Goal: Task Accomplishment & Management: Use online tool/utility

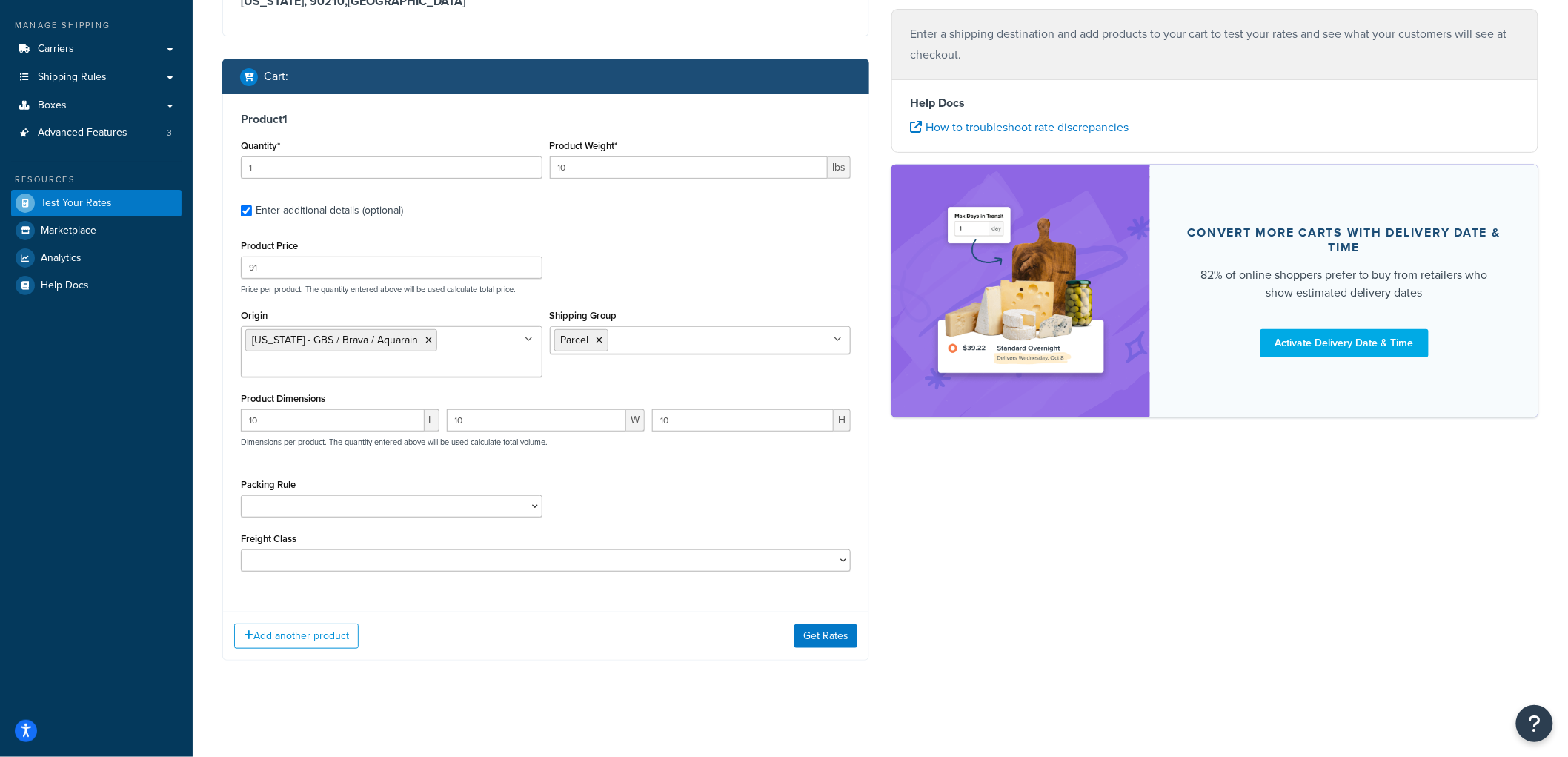
click at [958, 522] on div "Shipping destination : Edit Alabama, 90210 , United States Cart : Product 1 Qua…" at bounding box center [880, 307] width 1339 height 751
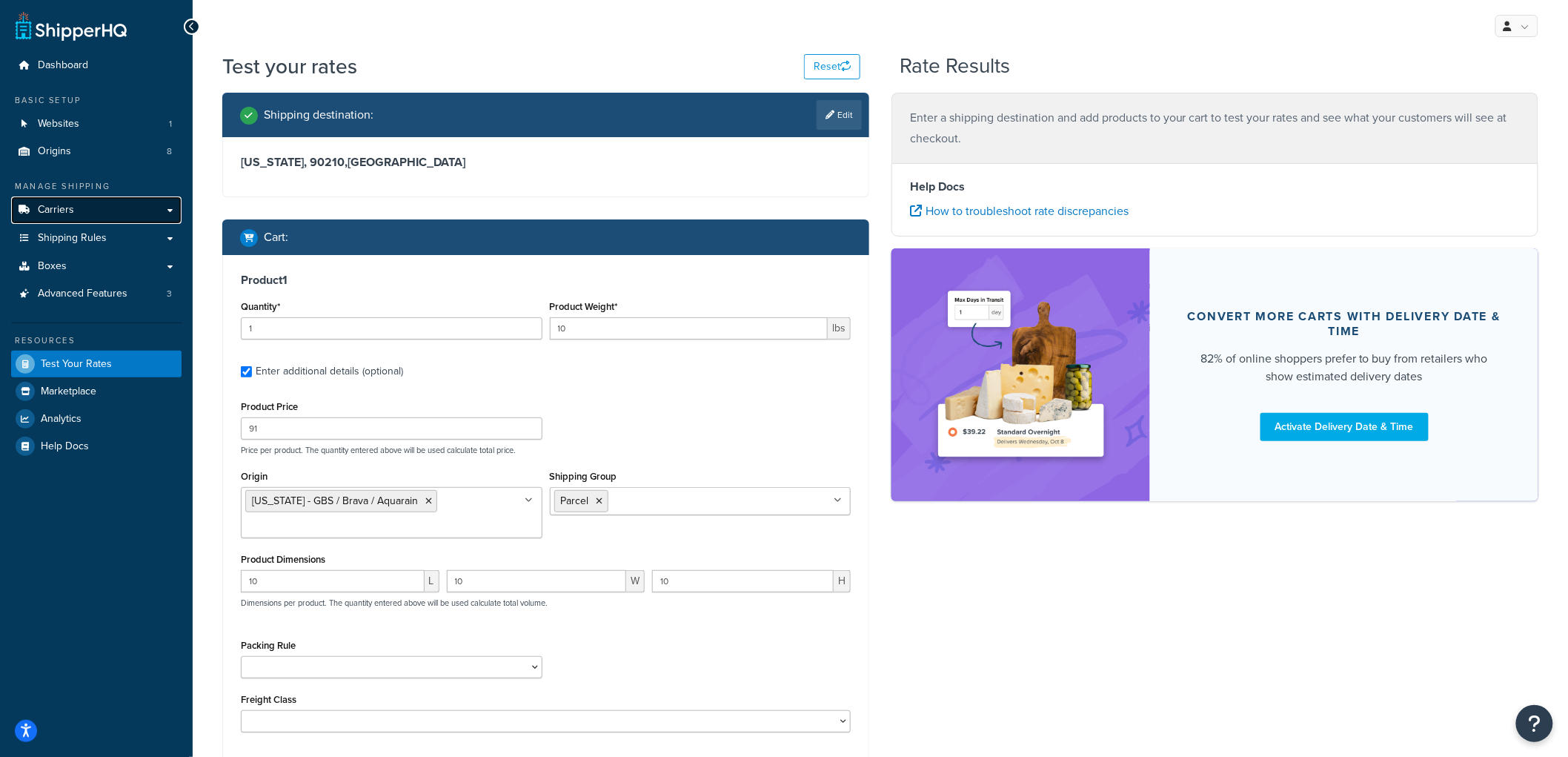
click at [82, 206] on link "Carriers" at bounding box center [96, 210] width 170 height 28
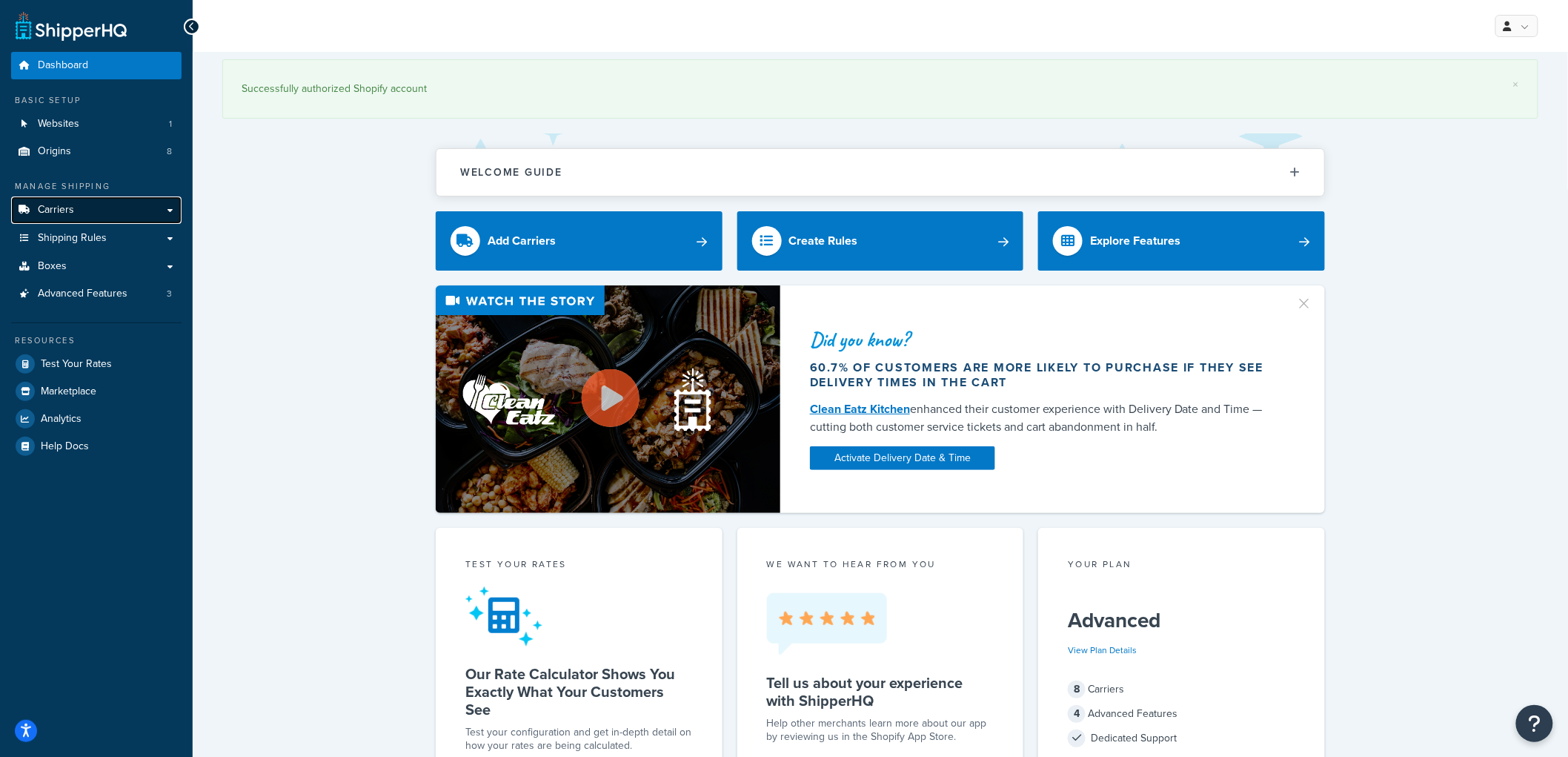
click at [104, 217] on link "Carriers" at bounding box center [96, 210] width 170 height 28
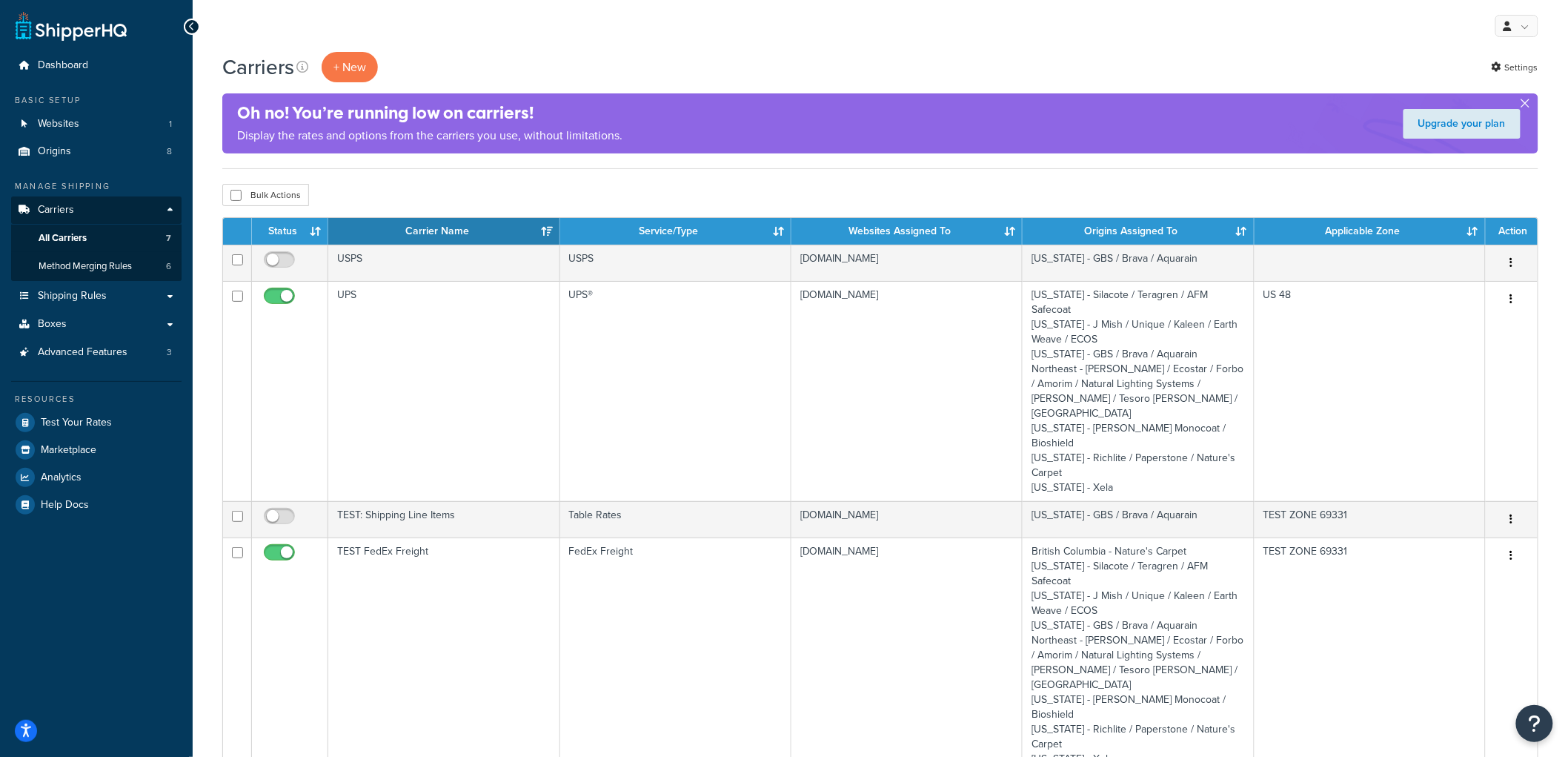
click at [1527, 104] on button "button" at bounding box center [1526, 106] width 4 height 4
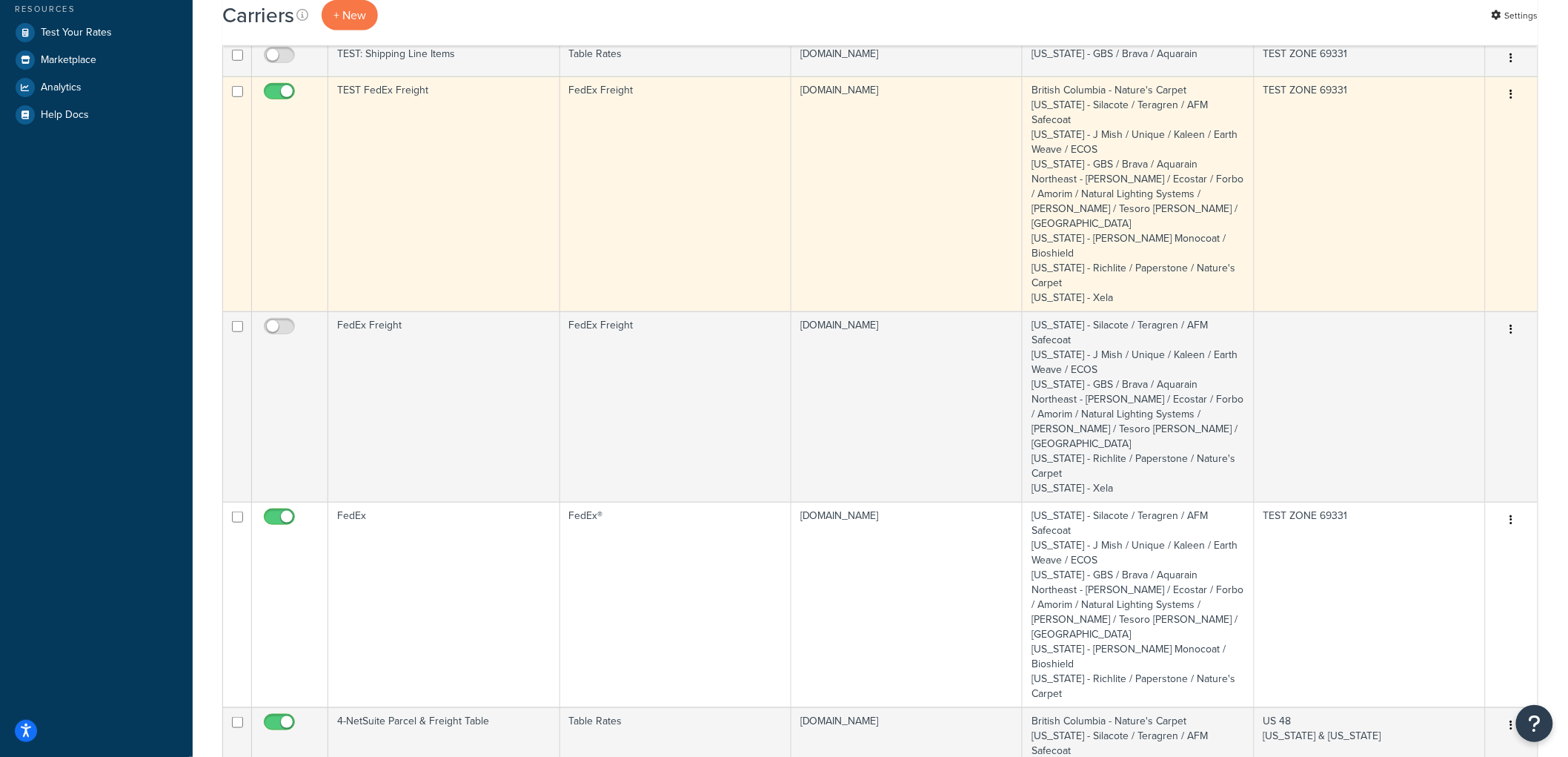
scroll to position [411, 0]
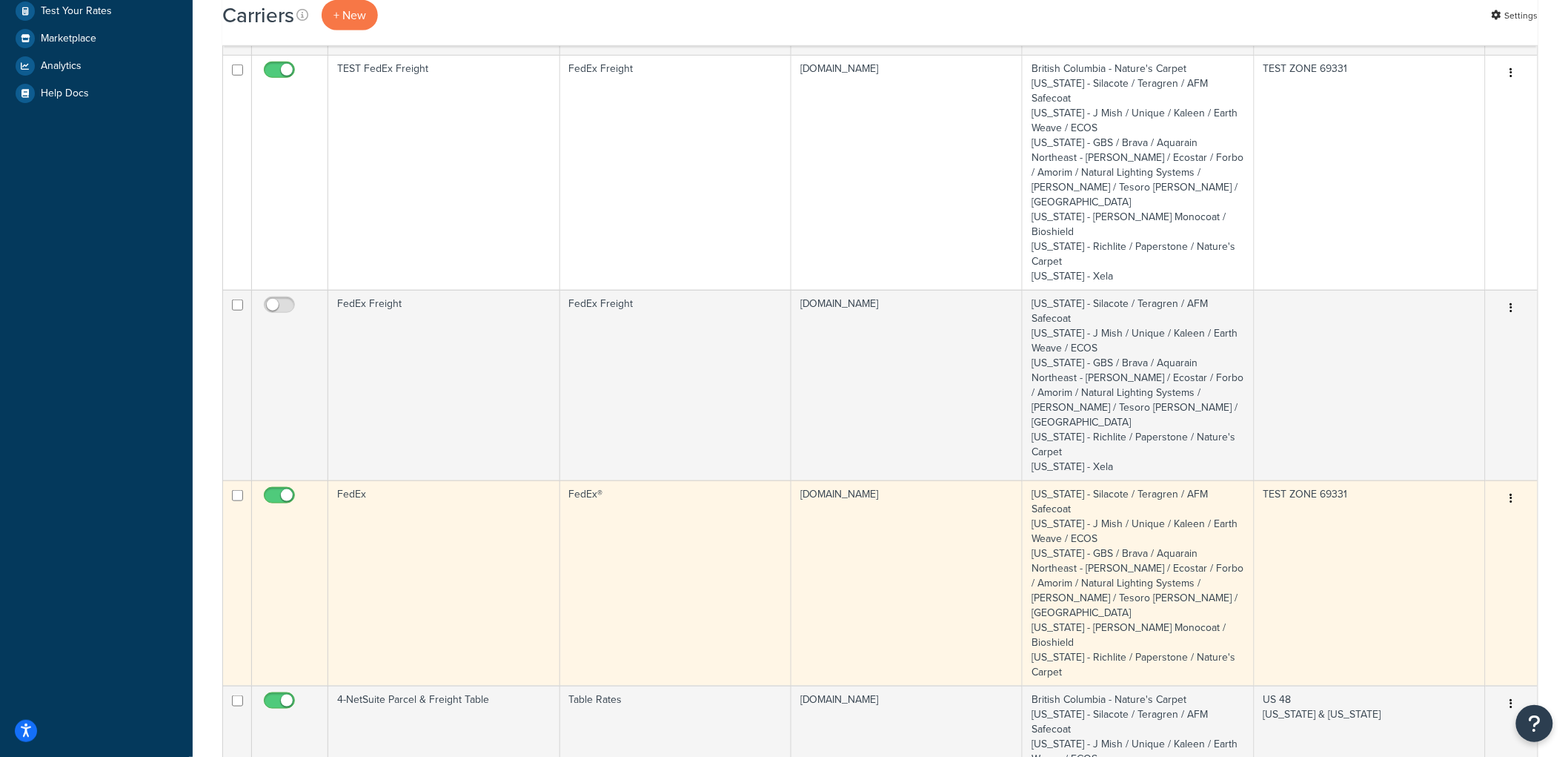
click at [1351, 480] on td "TEST ZONE 69331" at bounding box center [1370, 583] width 231 height 205
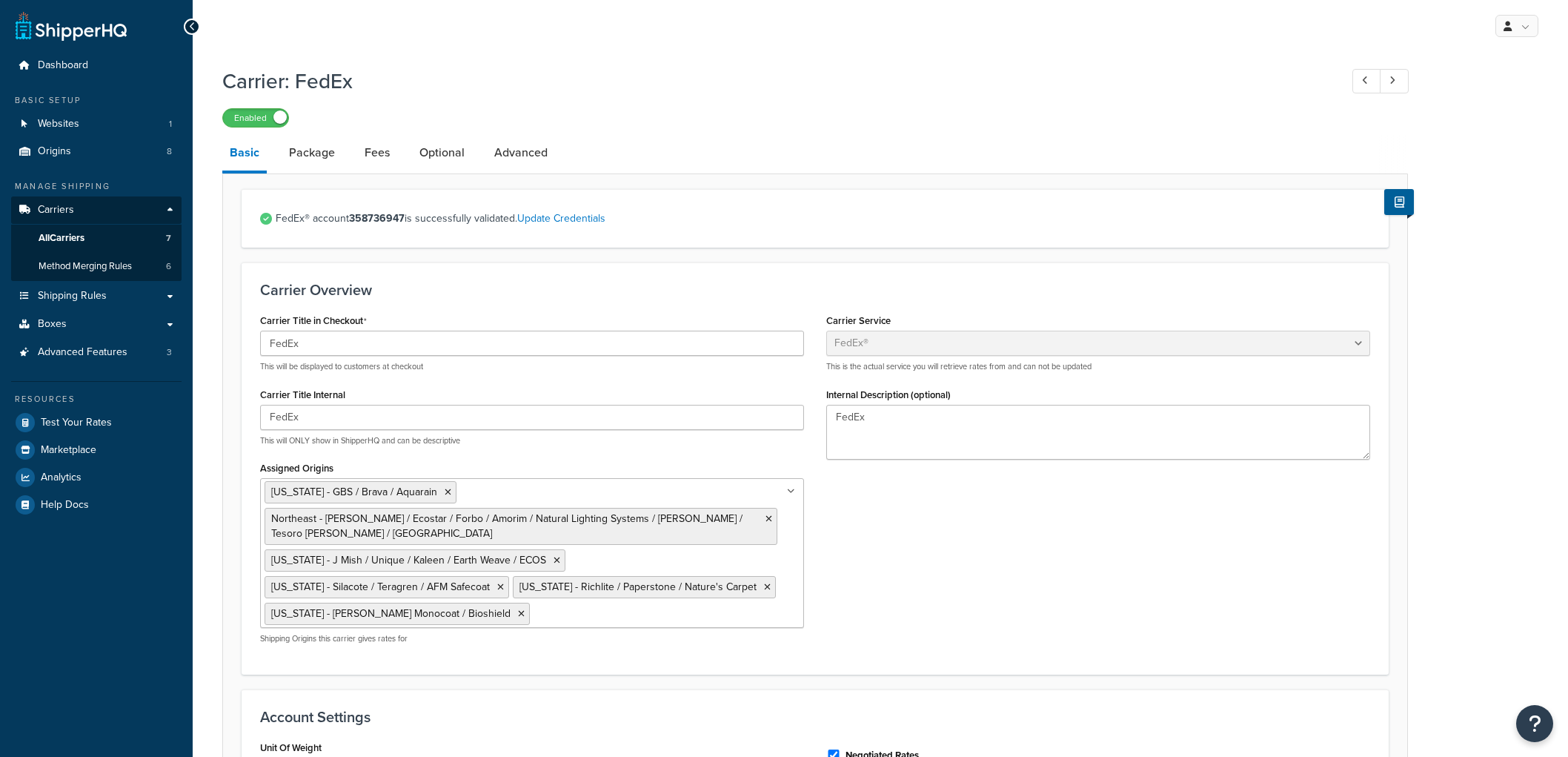
select select "fedEx"
select select "REGULAR_PICKUP"
select select "YOUR_PACKAGING"
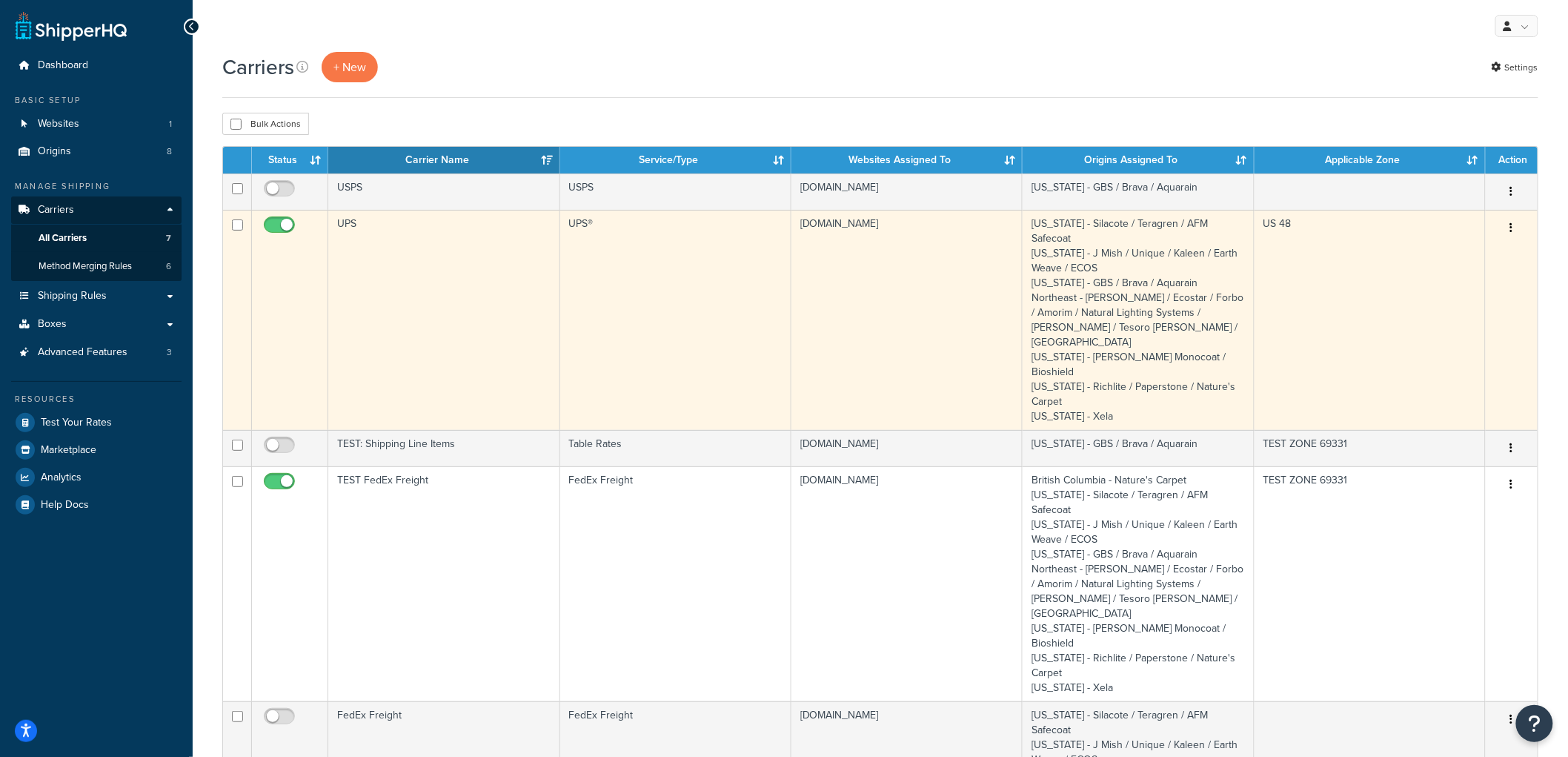
click at [648, 299] on td "UPS®" at bounding box center [676, 320] width 231 height 220
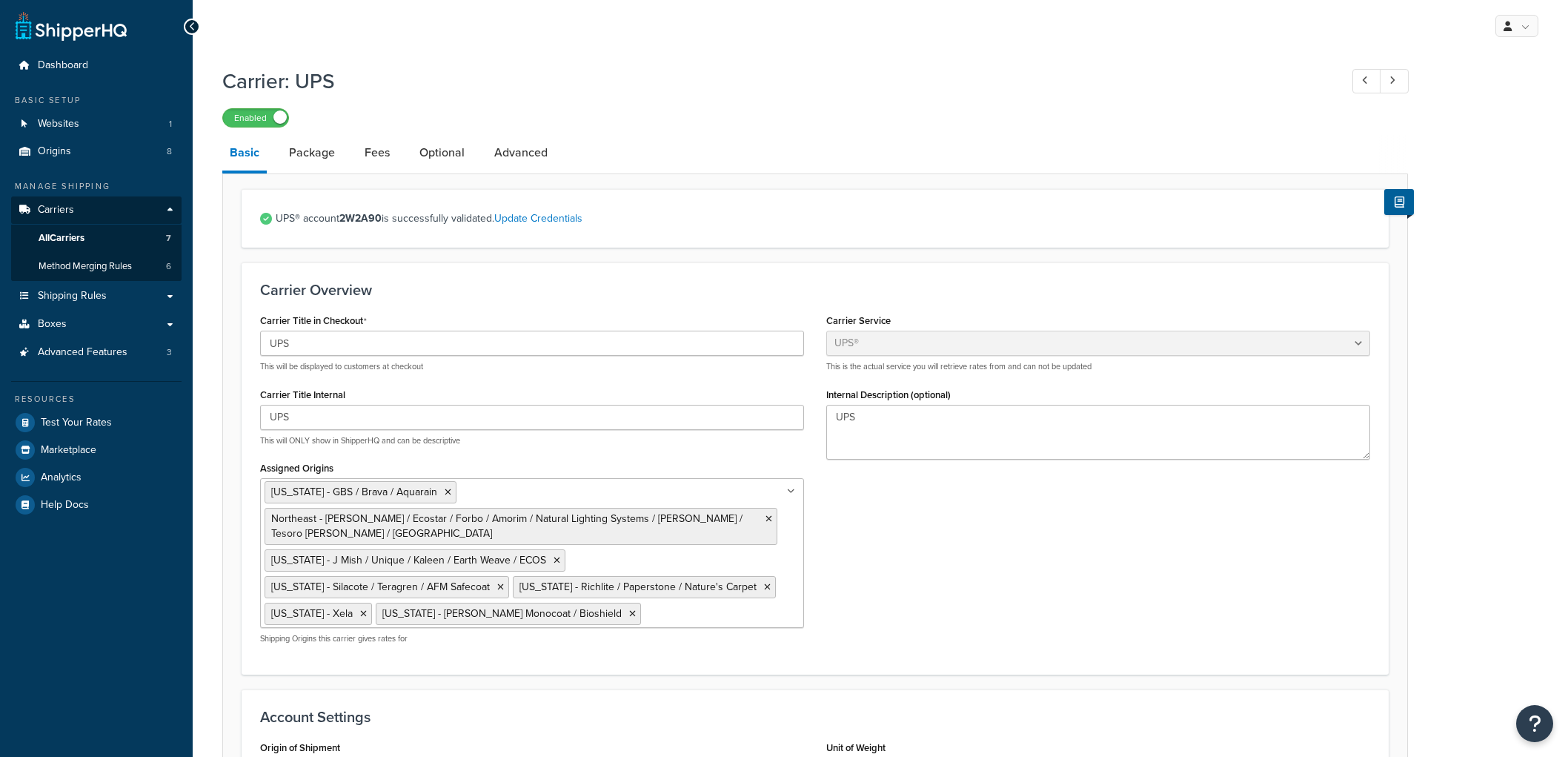
select select "ups"
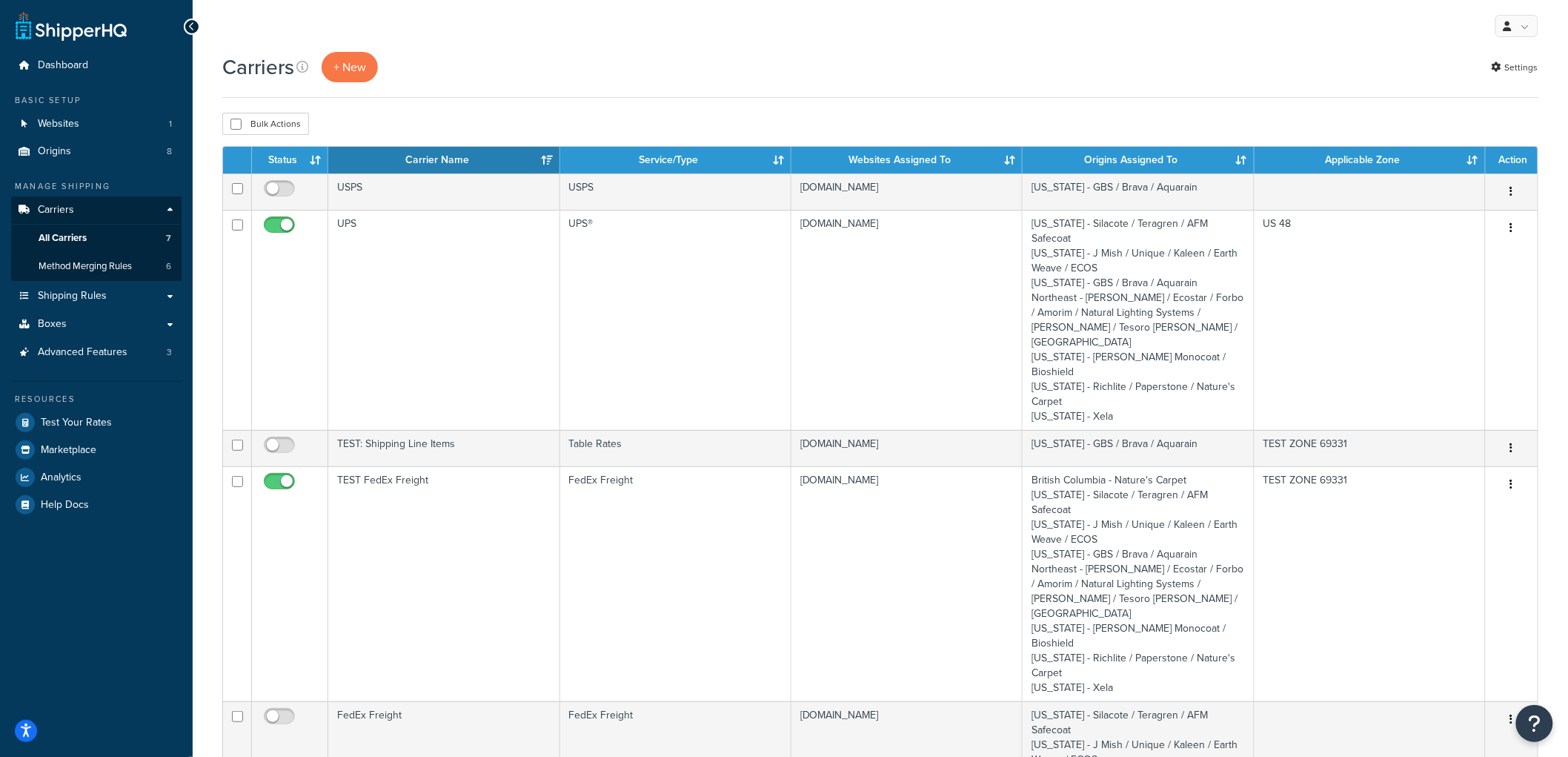
click at [89, 295] on span "Shipping Rules" at bounding box center [72, 295] width 69 height 12
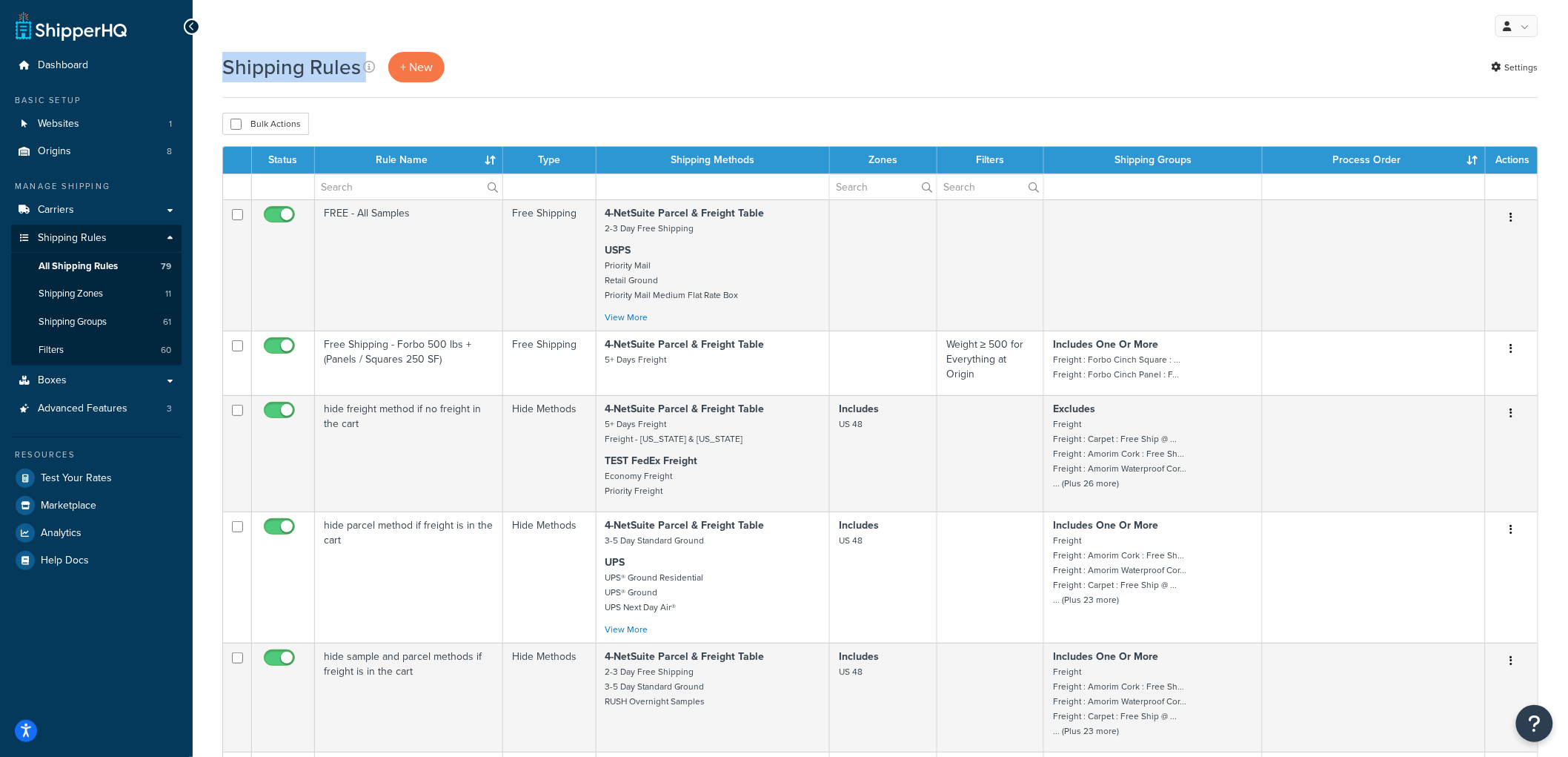
drag, startPoint x: 213, startPoint y: 69, endPoint x: 471, endPoint y: 87, distance: 258.6
click at [471, 87] on div "Shipping Rules + New Settings" at bounding box center [880, 75] width 1316 height 46
click at [64, 477] on span "Test Your Rates" at bounding box center [76, 478] width 71 height 12
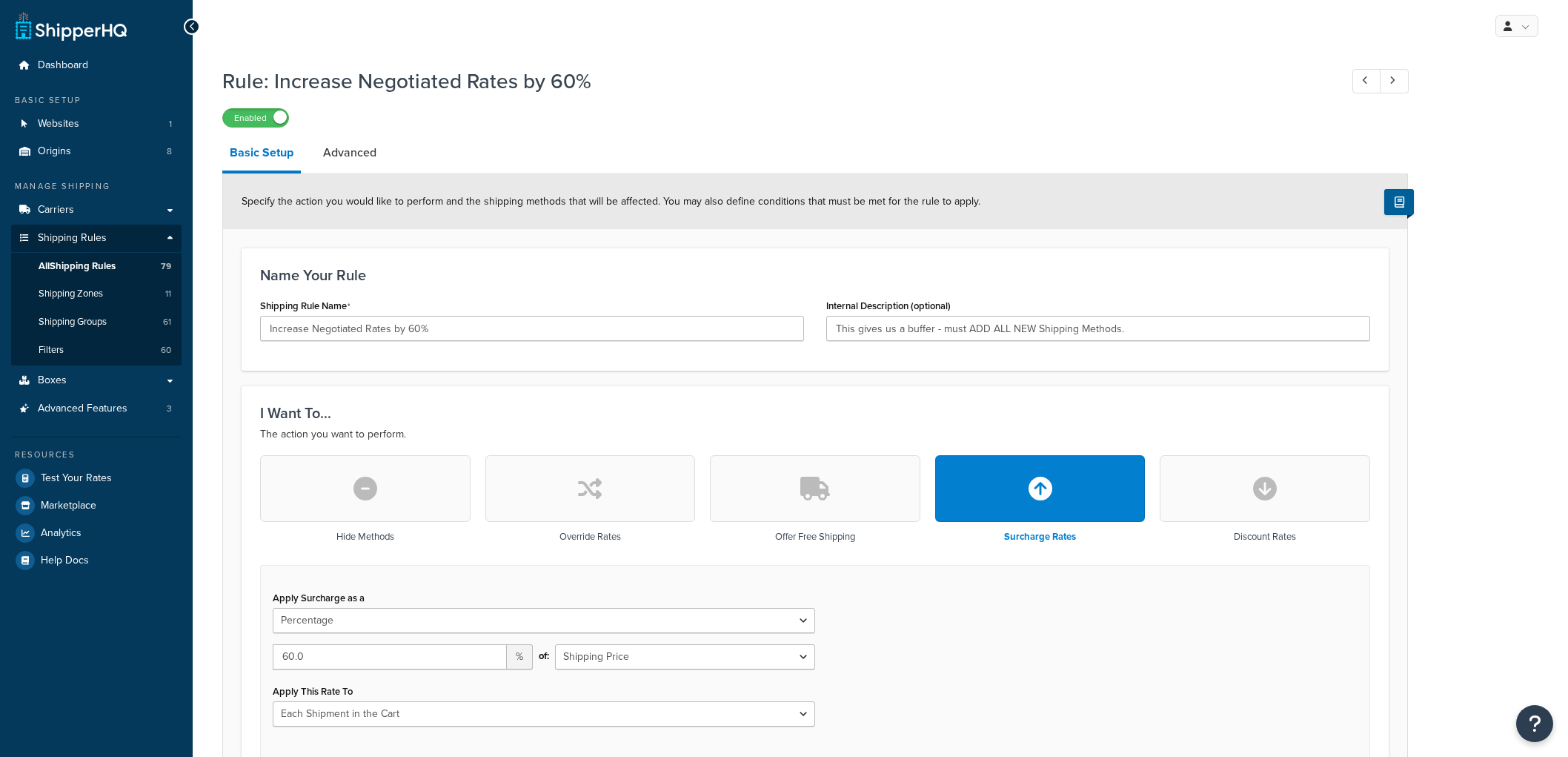
select select "PERCENTAGE"
select select "CART"
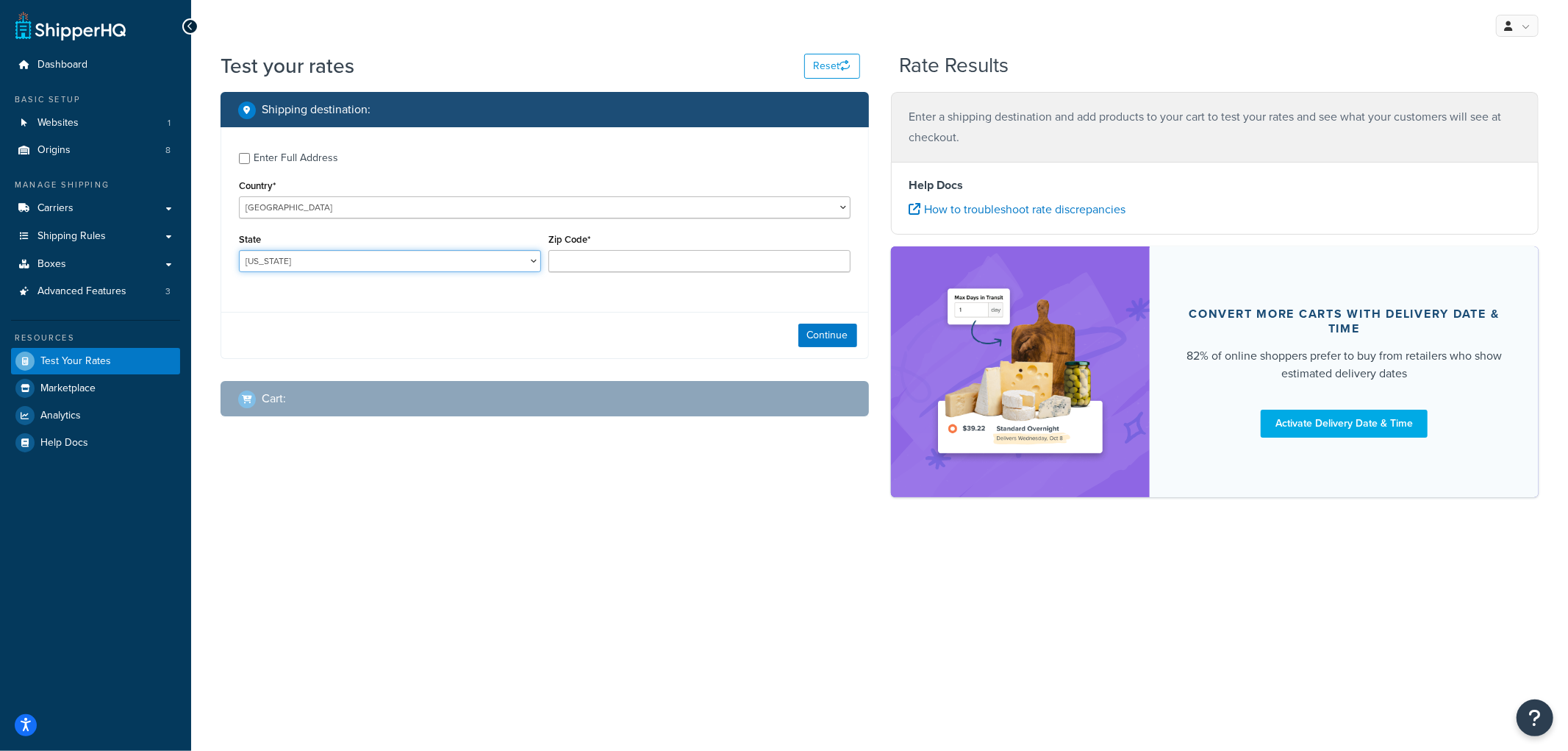
click at [386, 255] on select "[US_STATE] [US_STATE] [US_STATE] [US_STATE] [US_STATE] Armed Forces Americas Ar…" at bounding box center [390, 261] width 302 height 22
select select "NE"
click at [239, 251] on select "[US_STATE] [US_STATE] [US_STATE] [US_STATE] [US_STATE] Armed Forces Americas Ar…" at bounding box center [390, 261] width 302 height 22
click at [582, 261] on input "Zip Code*" at bounding box center [699, 261] width 302 height 22
type input "69331"
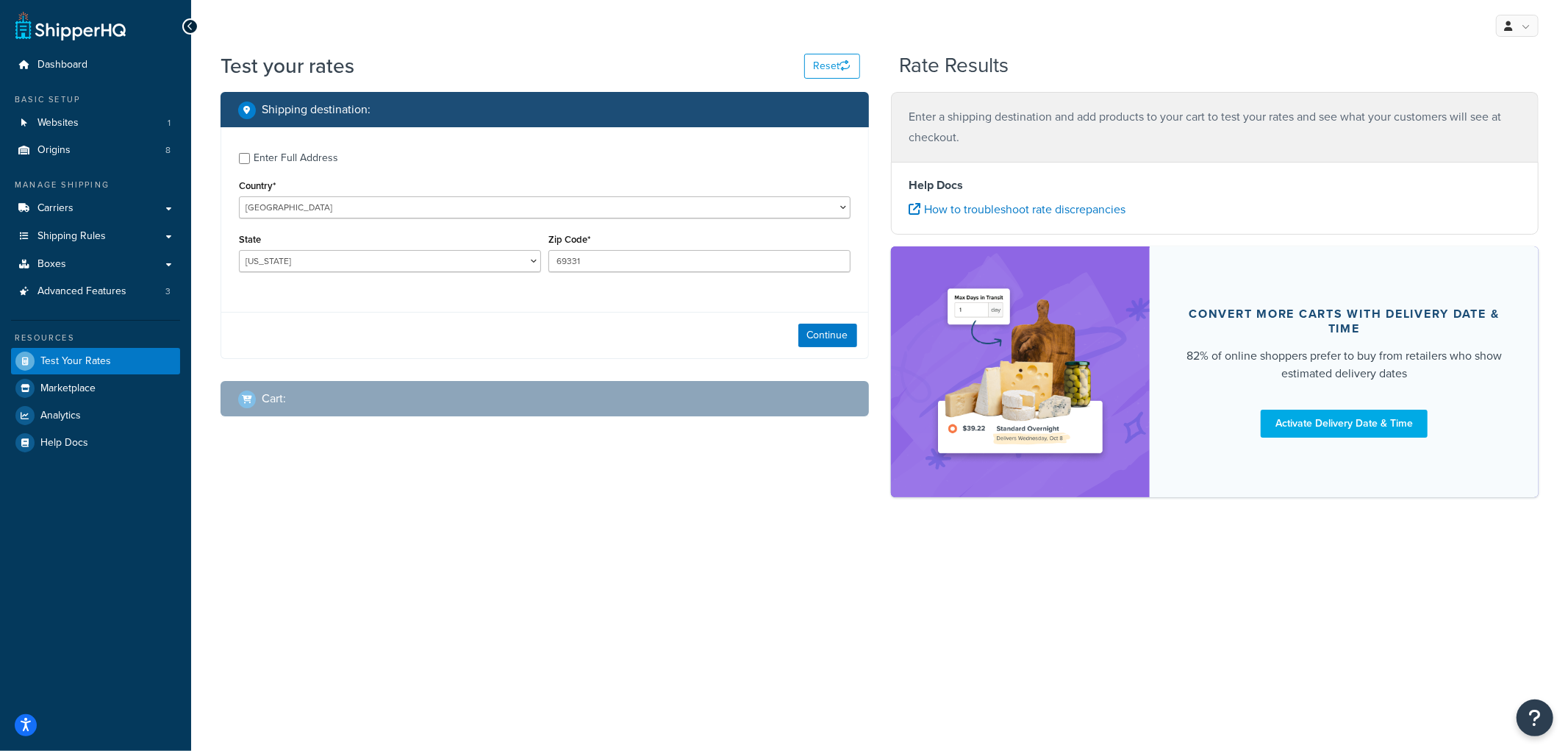
click at [734, 145] on label "Enter Full Address" at bounding box center [552, 156] width 597 height 23
click at [250, 153] on input "Enter Full Address" at bounding box center [245, 158] width 11 height 11
checkbox input "true"
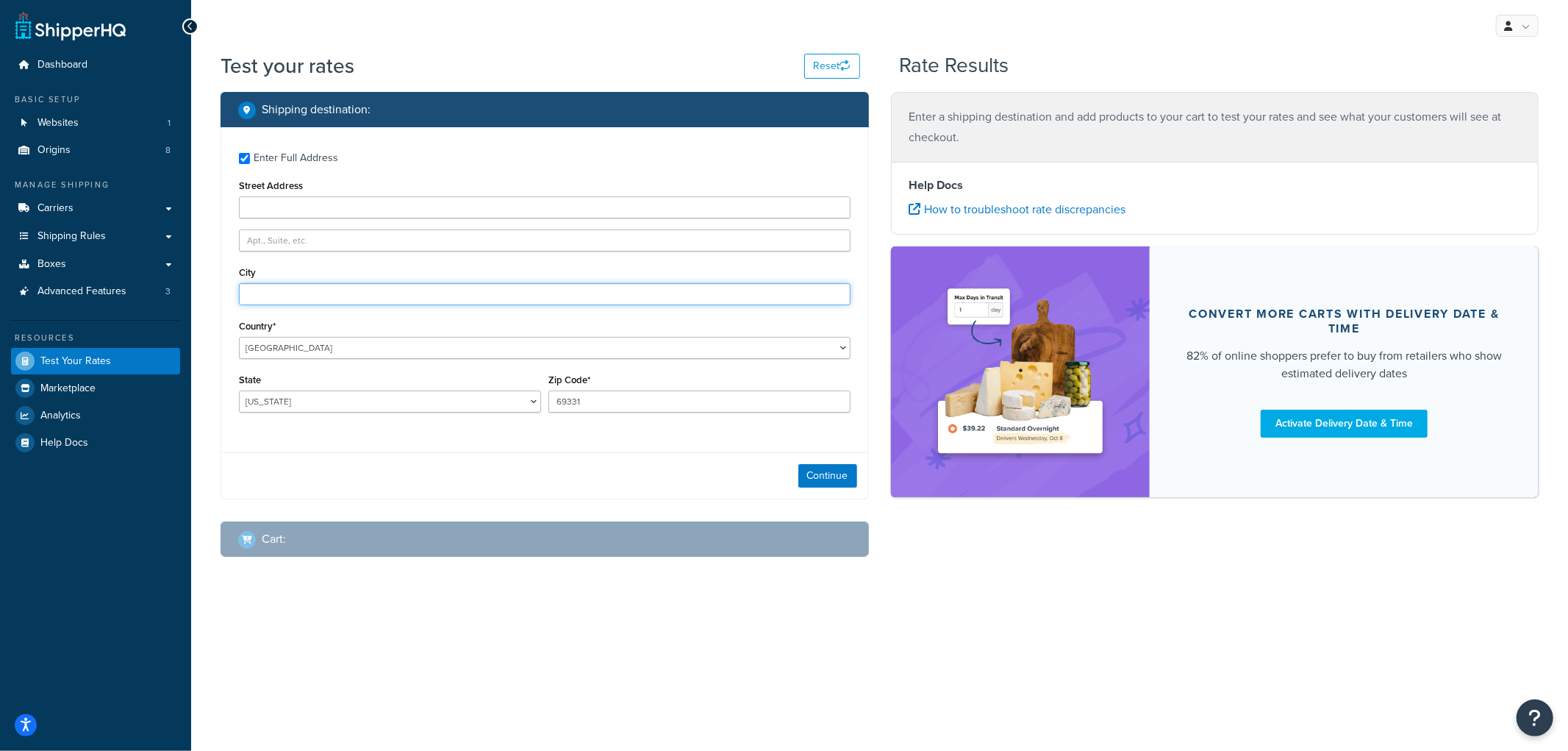
click at [274, 292] on input "City" at bounding box center [545, 294] width 612 height 22
type input "Angora"
click at [814, 469] on button "Continue" at bounding box center [827, 476] width 59 height 23
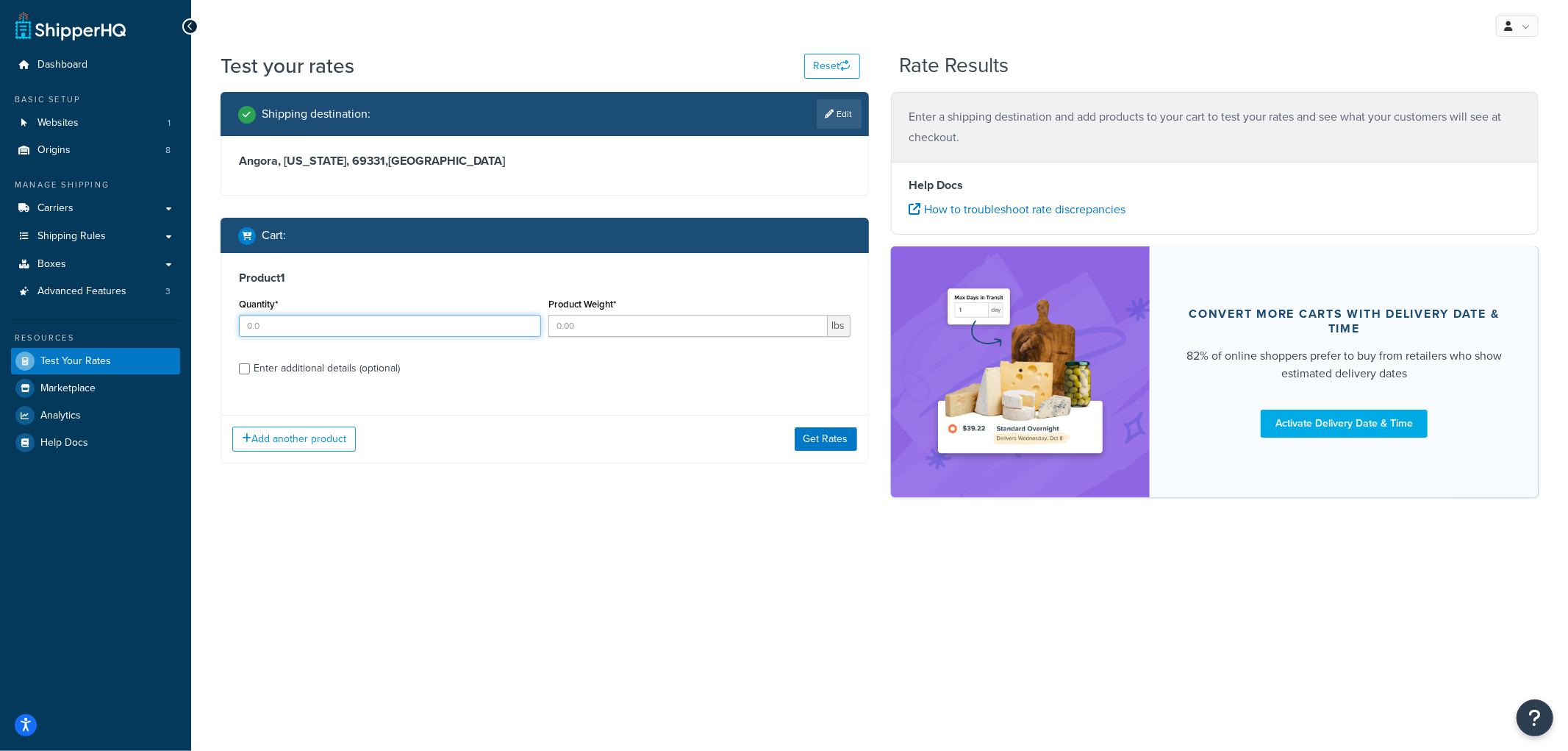
click at [300, 327] on input "Quantity*" at bounding box center [390, 325] width 302 height 22
type input "1"
click at [647, 327] on input "Product Weight*" at bounding box center [688, 325] width 279 height 22
drag, startPoint x: 473, startPoint y: 309, endPoint x: 441, endPoint y: 304, distance: 32.4
click at [441, 304] on div "Quantity* 1 Product Weight* 1 lbs" at bounding box center [544, 321] width 619 height 53
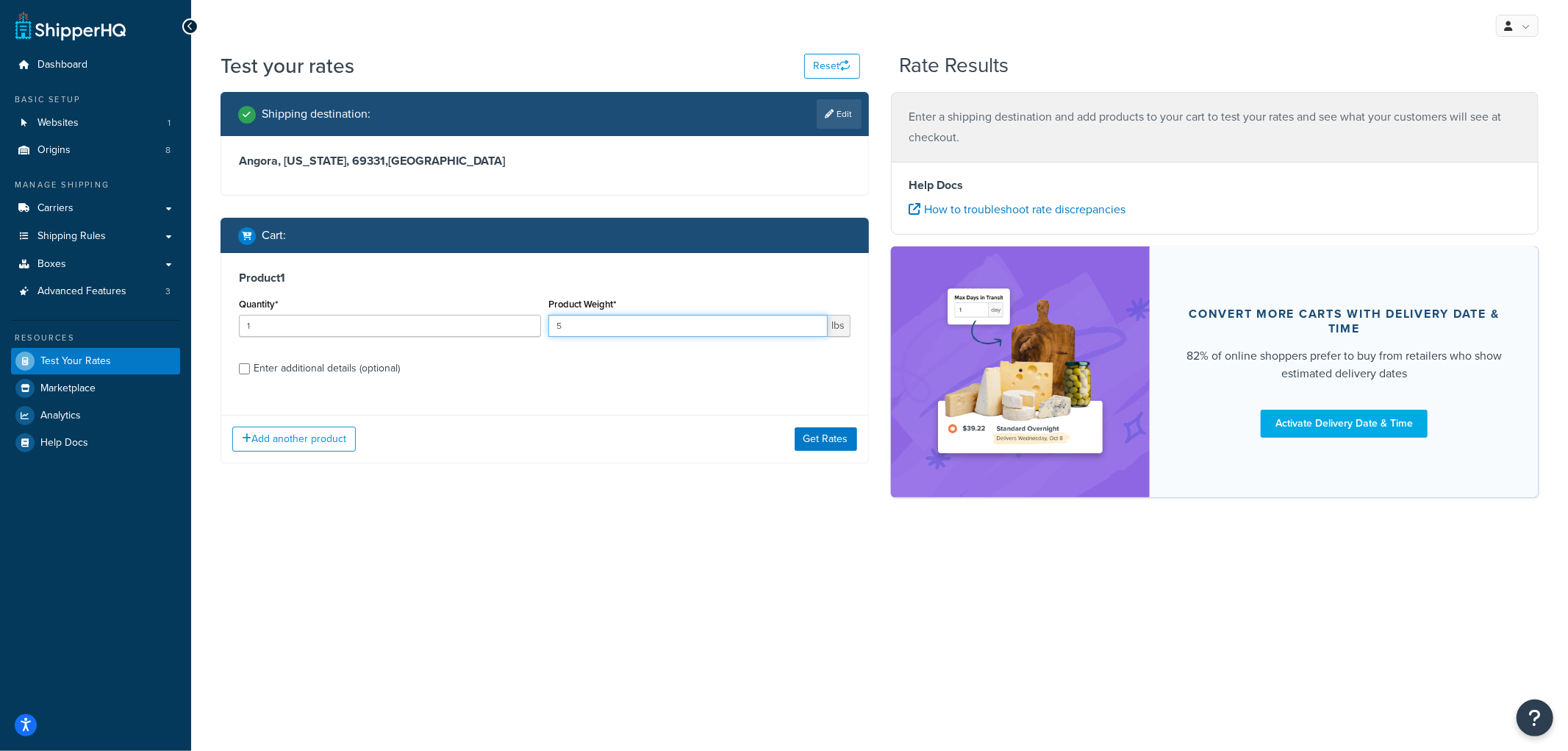
type input "5"
click at [317, 367] on div "Enter additional details (optional)" at bounding box center [326, 369] width 146 height 21
click at [250, 367] on input "Enter additional details (optional)" at bounding box center [245, 369] width 11 height 11
checkbox input "true"
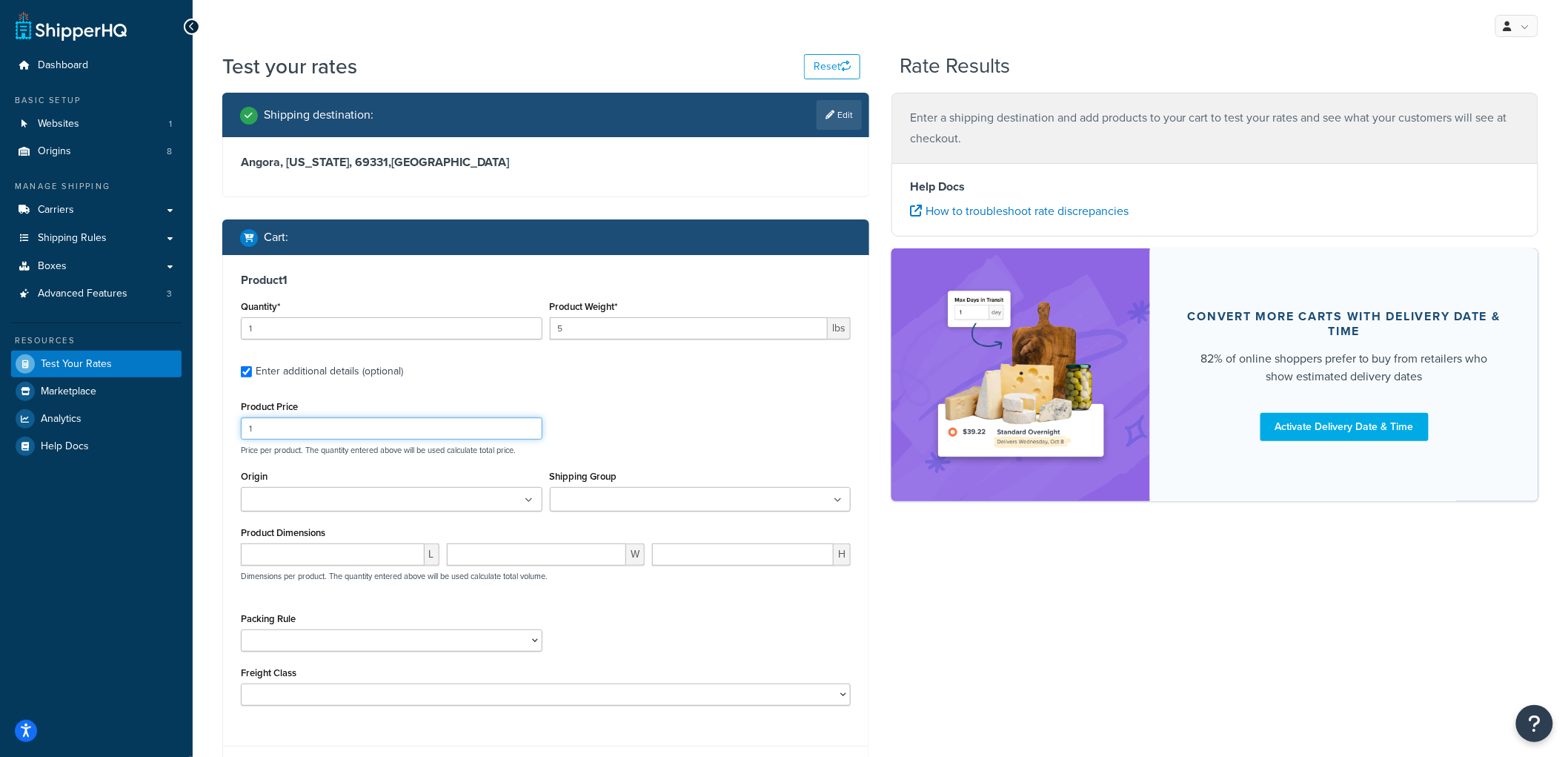
drag, startPoint x: 301, startPoint y: 426, endPoint x: -55, endPoint y: 413, distance: 356.2
click at [0, 413] on html "Accessibility Screen-Reader Guide, Feedback, and Issue Reporting | New window S…" at bounding box center [784, 445] width 1568 height 891
type input "92"
click at [775, 461] on div "Product Price 92 Price per product. The quantity entered above will be used cal…" at bounding box center [546, 551] width 610 height 309
click at [602, 511] on ul at bounding box center [701, 499] width 302 height 24
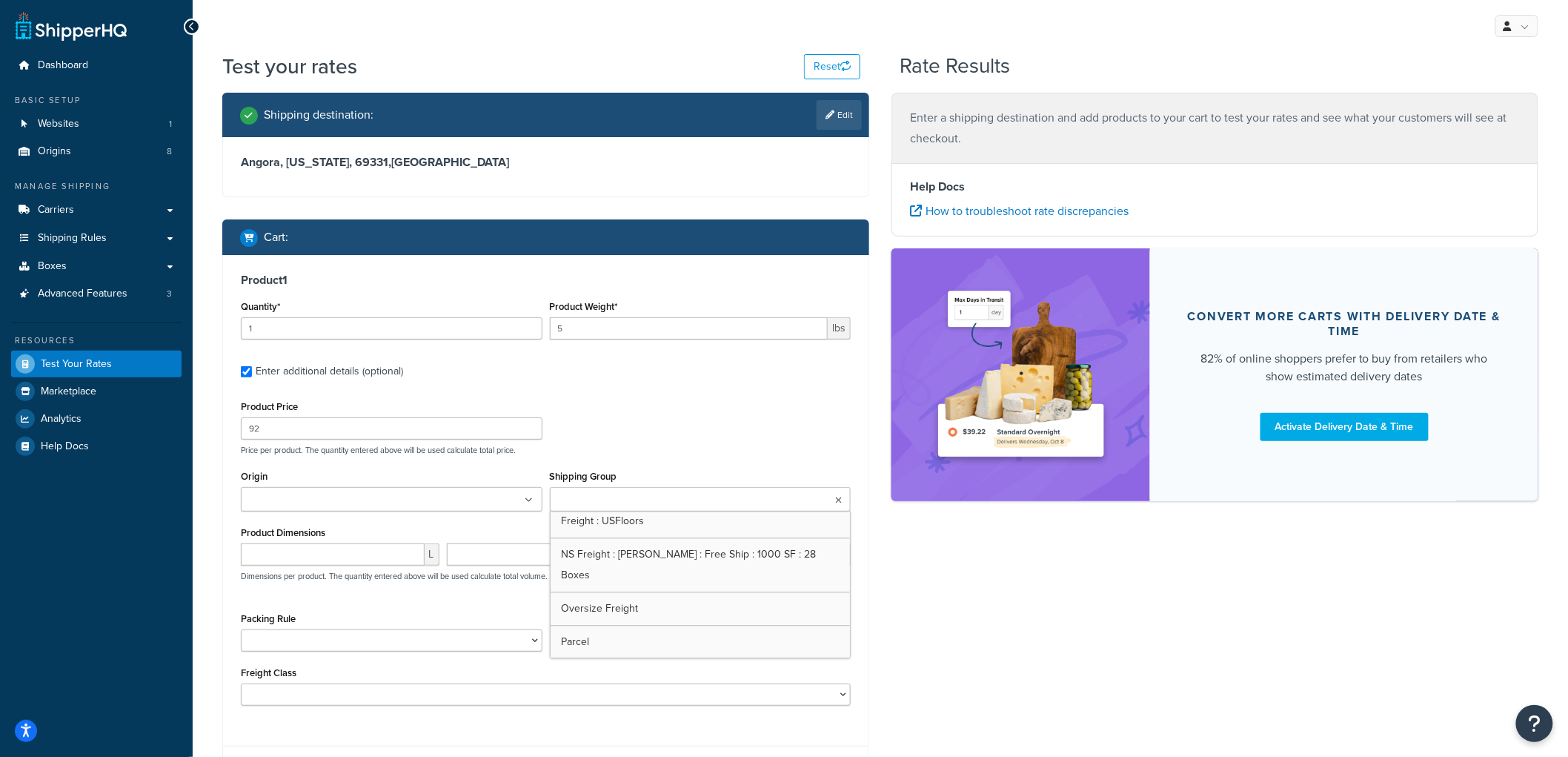
scroll to position [1573, 0]
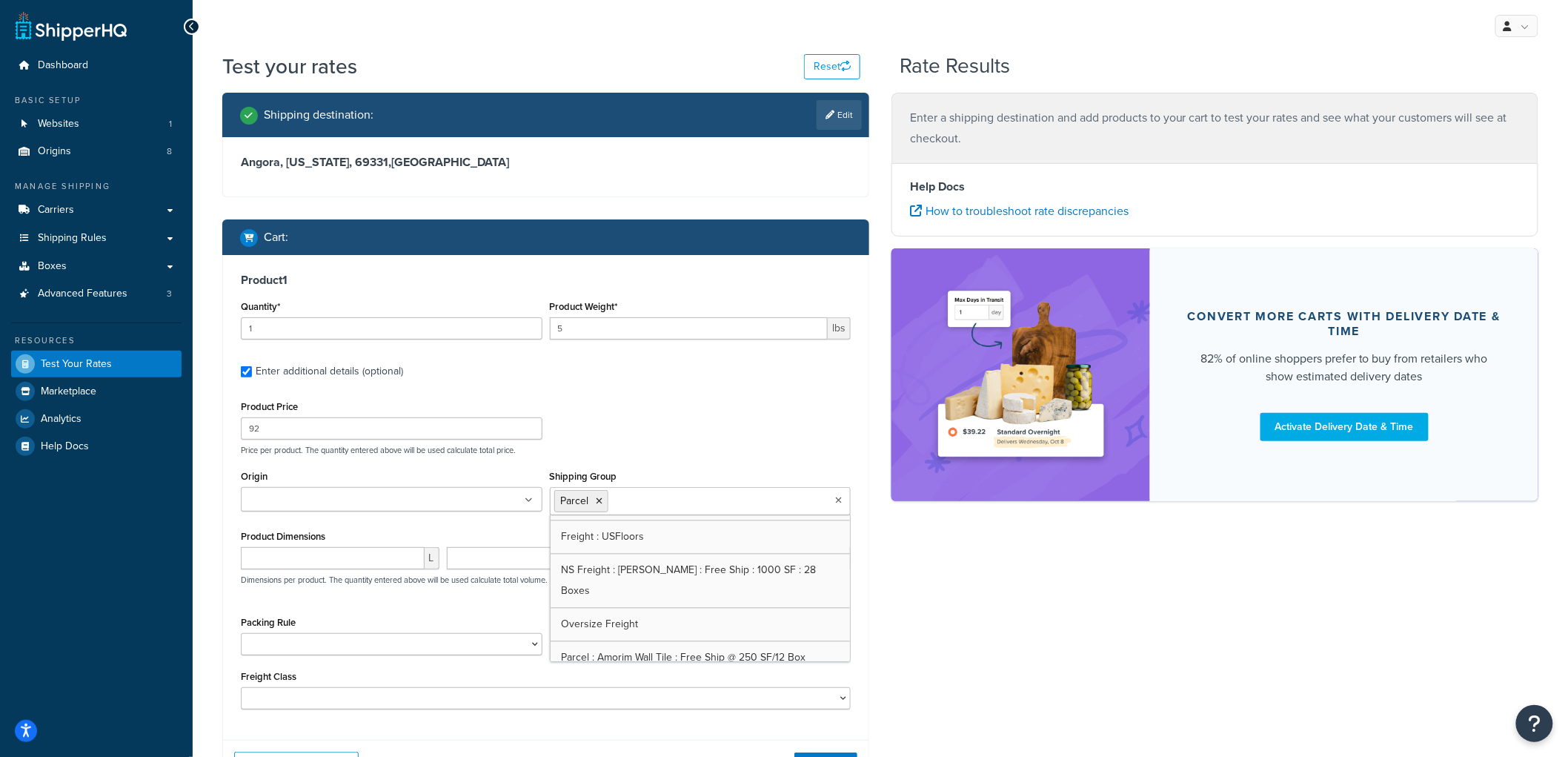
click at [212, 455] on div "Shipping destination : Edit Angora, [US_STATE], 69331 , [GEOGRAPHIC_DATA] Cart …" at bounding box center [546, 452] width 669 height 719
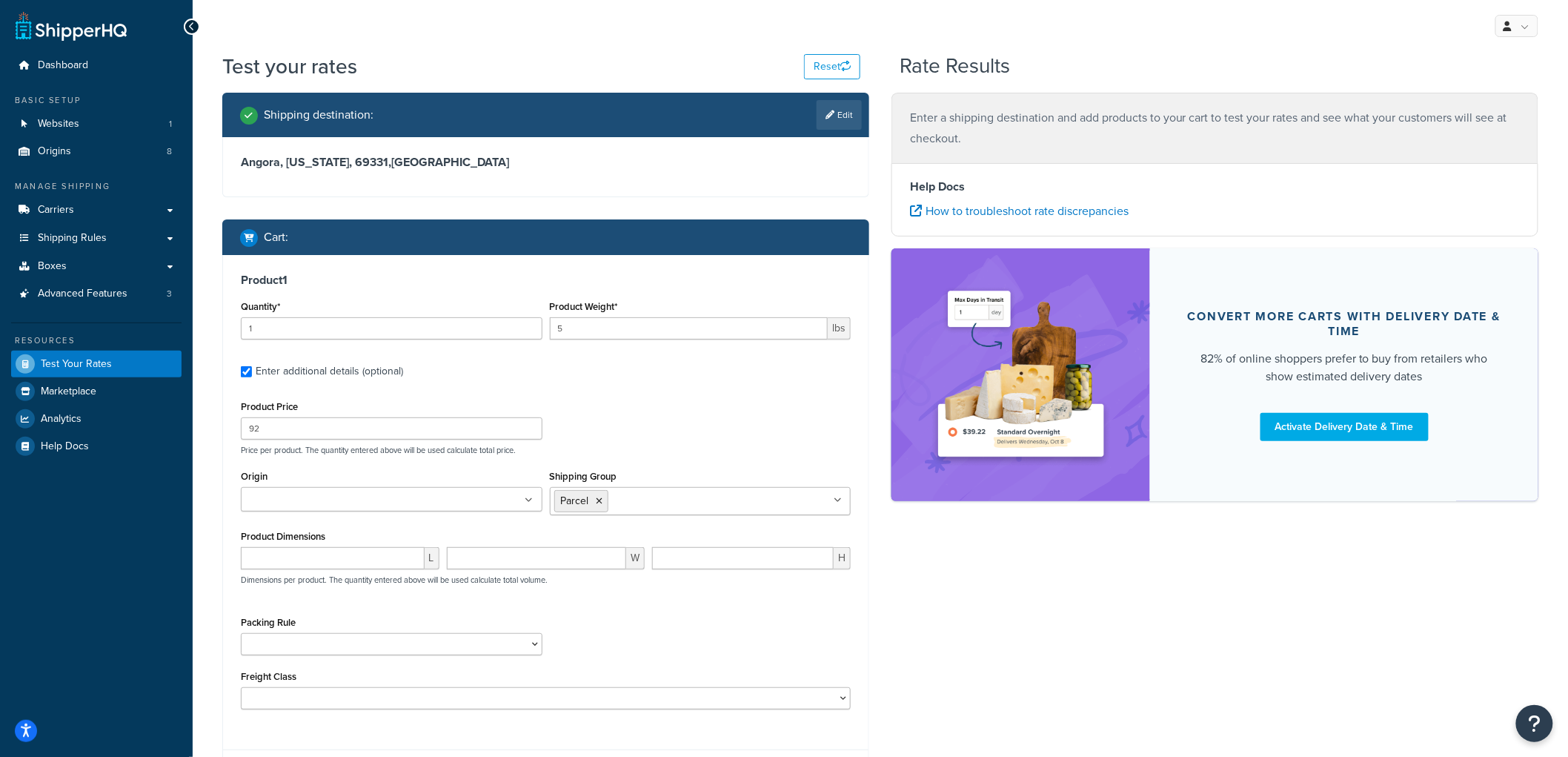
click at [352, 494] on input "Origin" at bounding box center [310, 501] width 131 height 16
click at [204, 467] on div "Test your rates Reset Rate Results Shipping destination : Edit [GEOGRAPHIC_DATA…" at bounding box center [880, 455] width 1375 height 806
click at [297, 502] on input "Origin" at bounding box center [310, 501] width 131 height 16
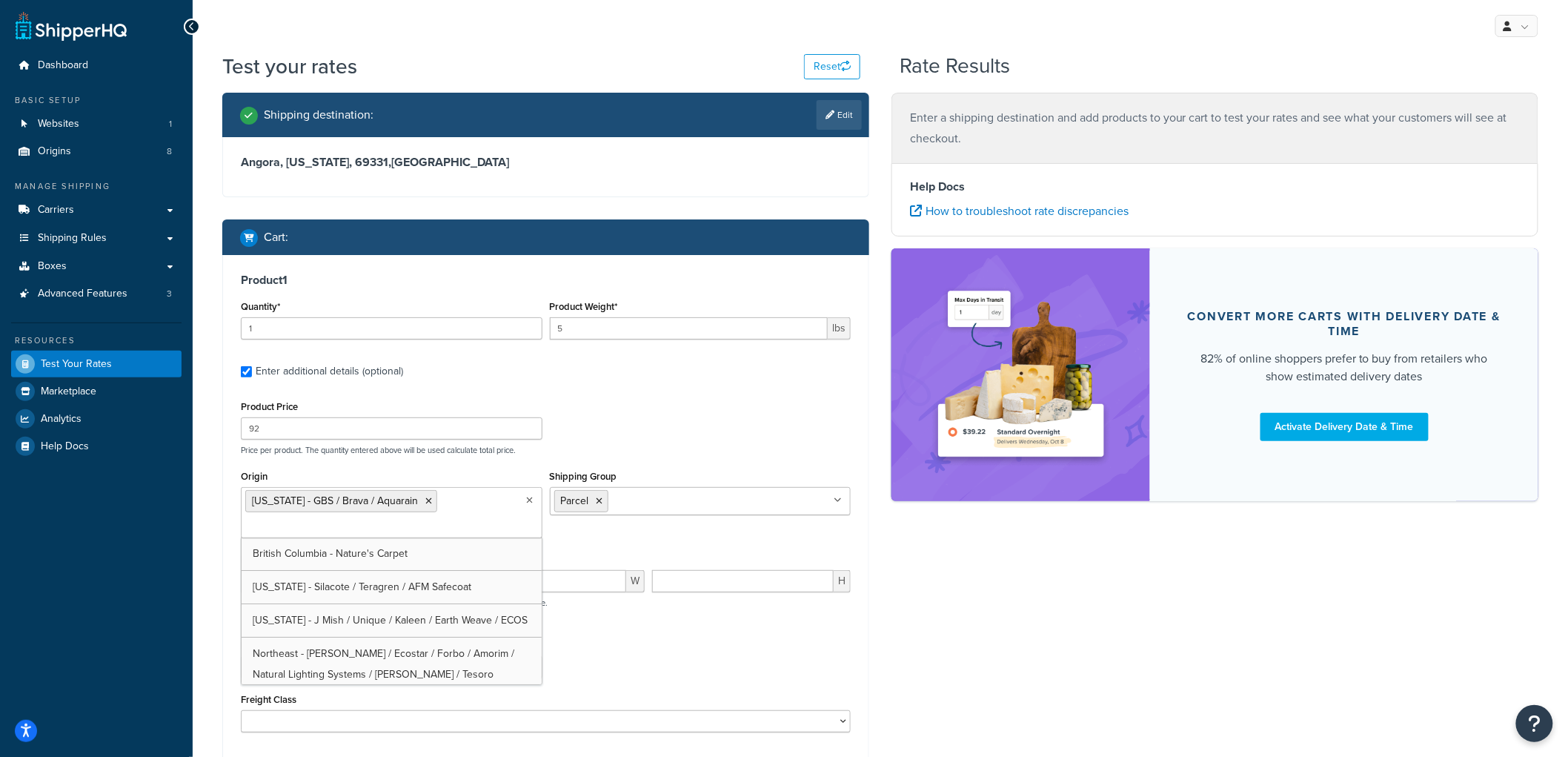
click at [993, 641] on div "Shipping destination : Edit Angora, [US_STATE], 69331 , [GEOGRAPHIC_DATA] Cart …" at bounding box center [880, 463] width 1339 height 742
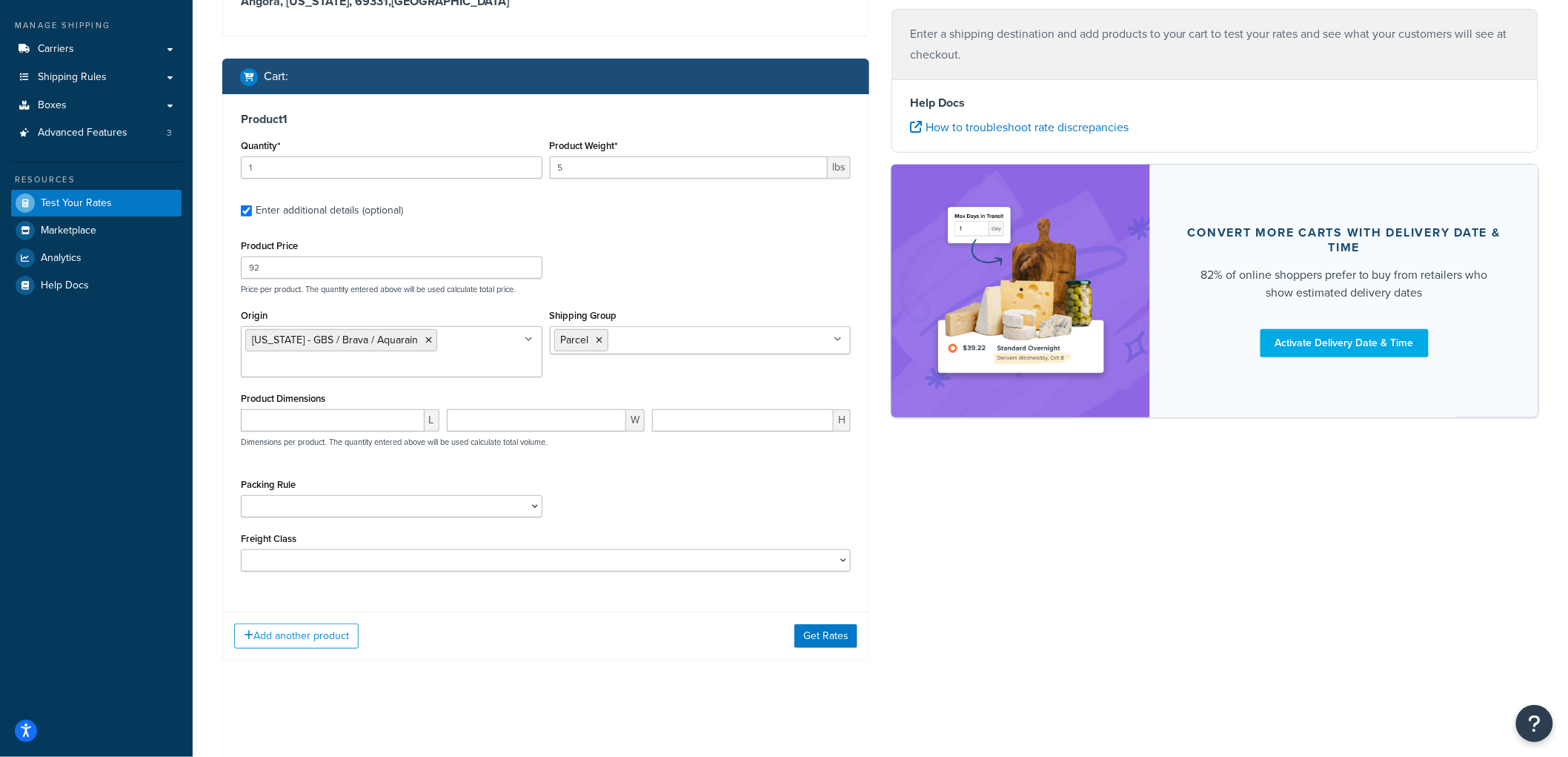
scroll to position [163, 0]
click at [383, 508] on select "1-GAL PAINT CAN PACKING RULE 1-GAL PAINT PLASTIC PACKING RULE 1-QUART PAINT CAN…" at bounding box center [391, 505] width 302 height 22
select select "87714"
click at [241, 495] on select "1-GAL PAINT CAN PACKING RULE 1-GAL PAINT PLASTIC PACKING RULE 1-QUART PAINT CAN…" at bounding box center [391, 505] width 302 height 22
click at [789, 507] on div "Packing Rule 1-GAL PAINT CAN PACKING RULE 1-GAL PAINT PLASTIC PACKING RULE 1-QU…" at bounding box center [545, 501] width 618 height 54
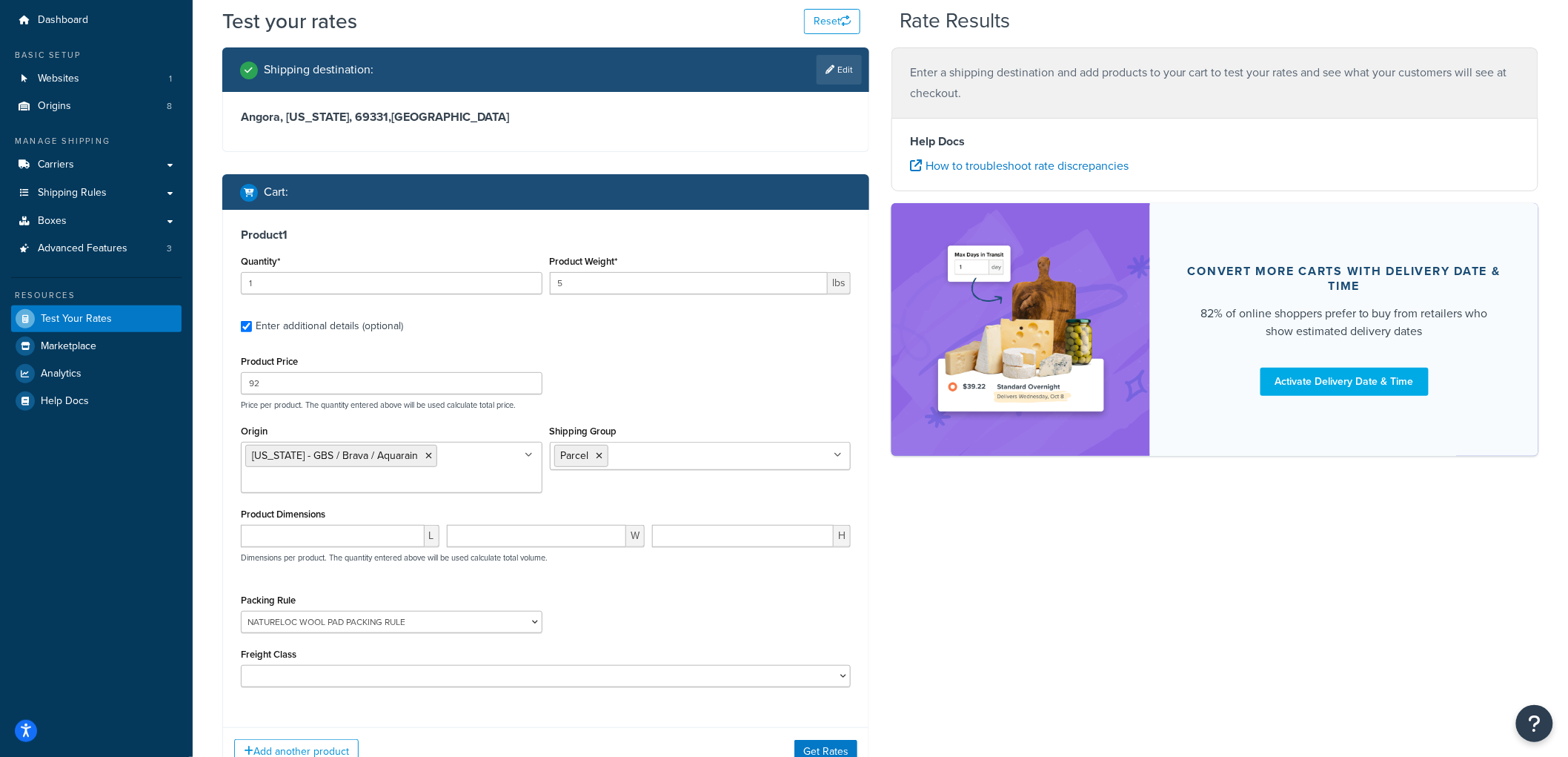
scroll to position [82, 0]
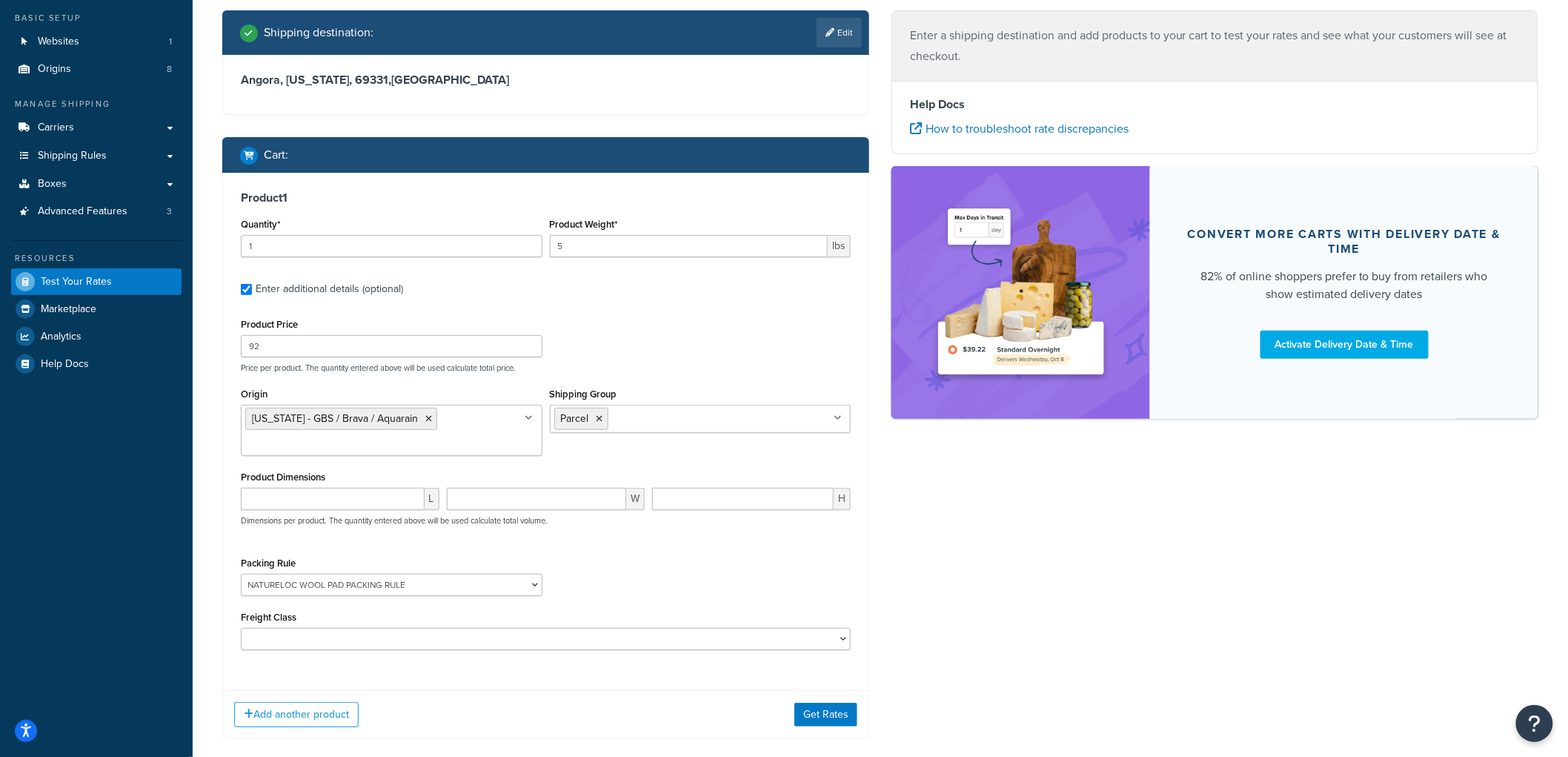
click at [609, 370] on p "Price per product. The quantity entered above will be used calculate total pric…" at bounding box center [545, 367] width 618 height 11
